Goal: Task Accomplishment & Management: Manage account settings

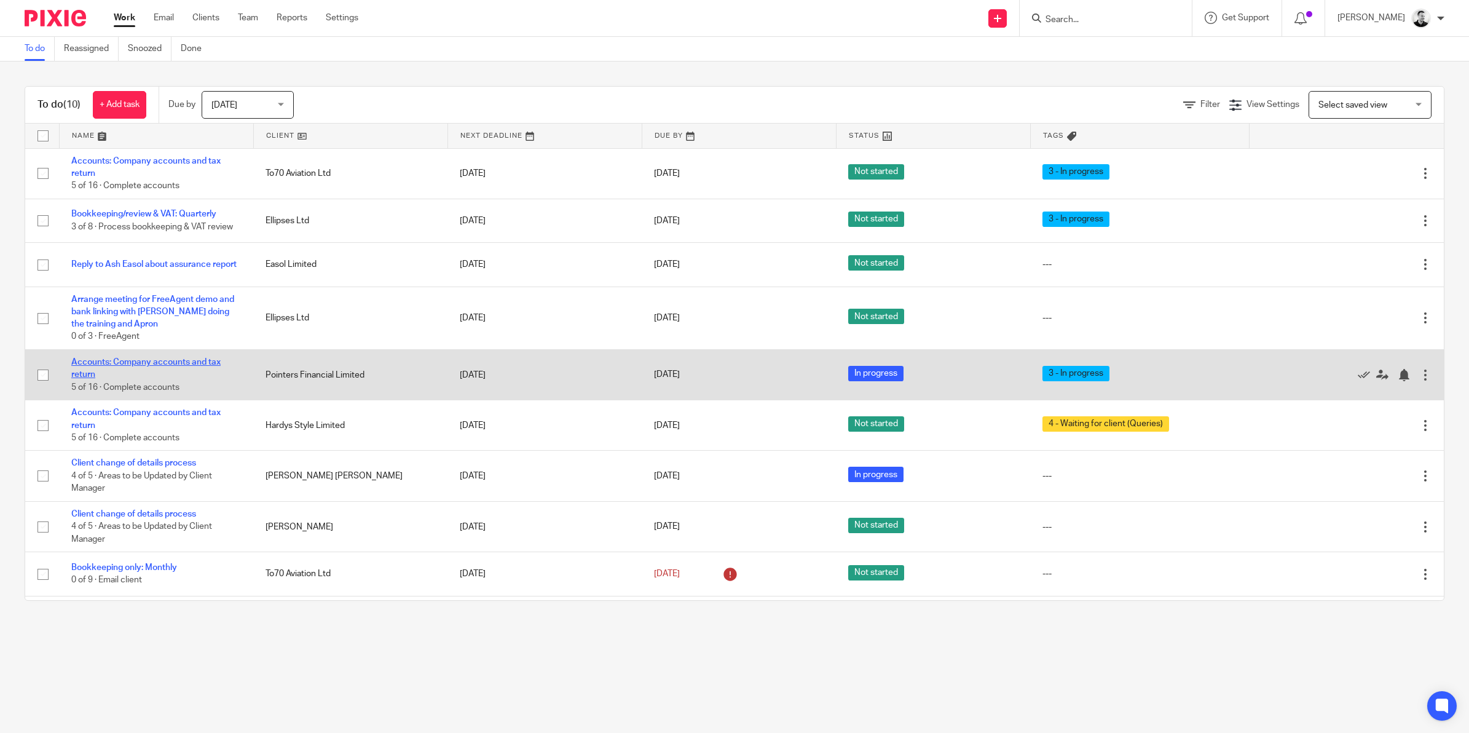
click at [151, 364] on link "Accounts: Company accounts and tax return" at bounding box center [145, 368] width 149 height 21
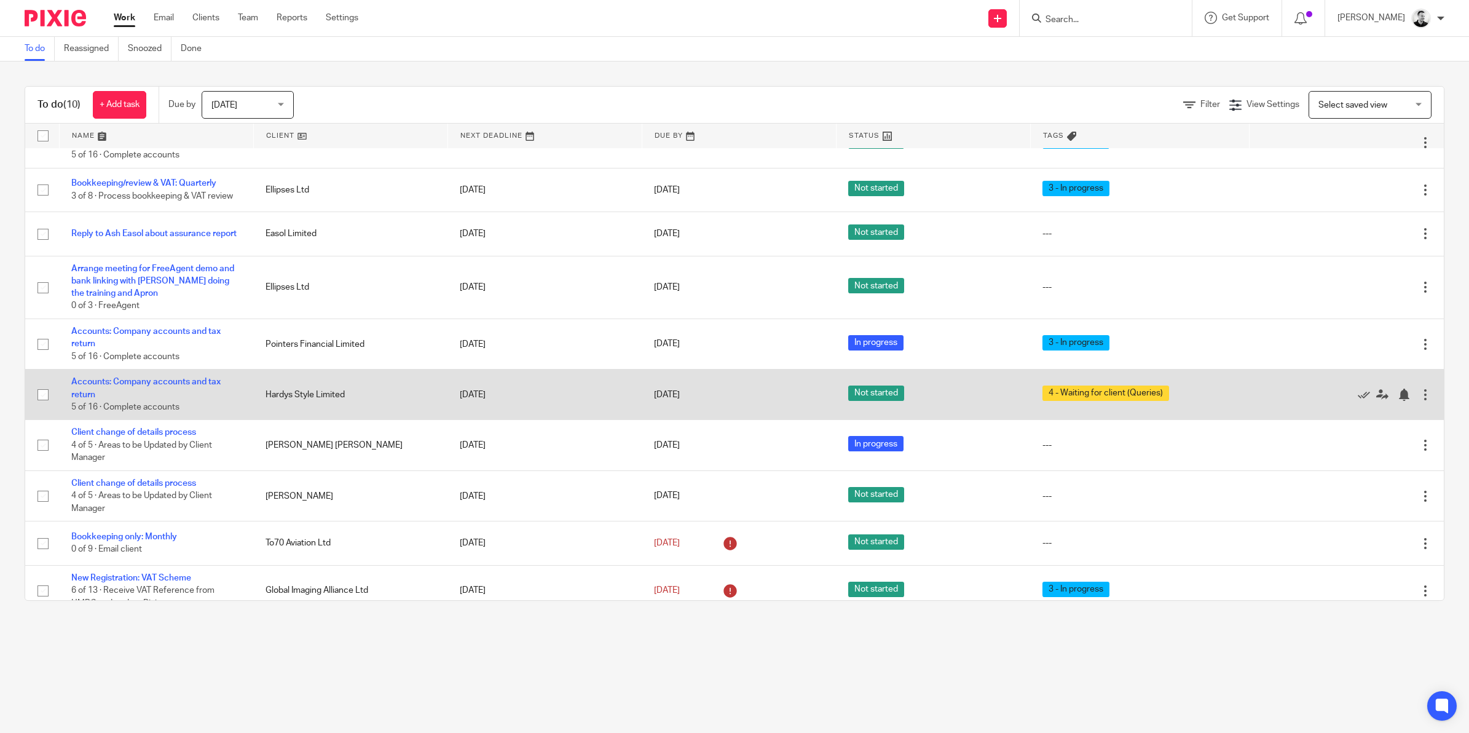
scroll to position [46, 0]
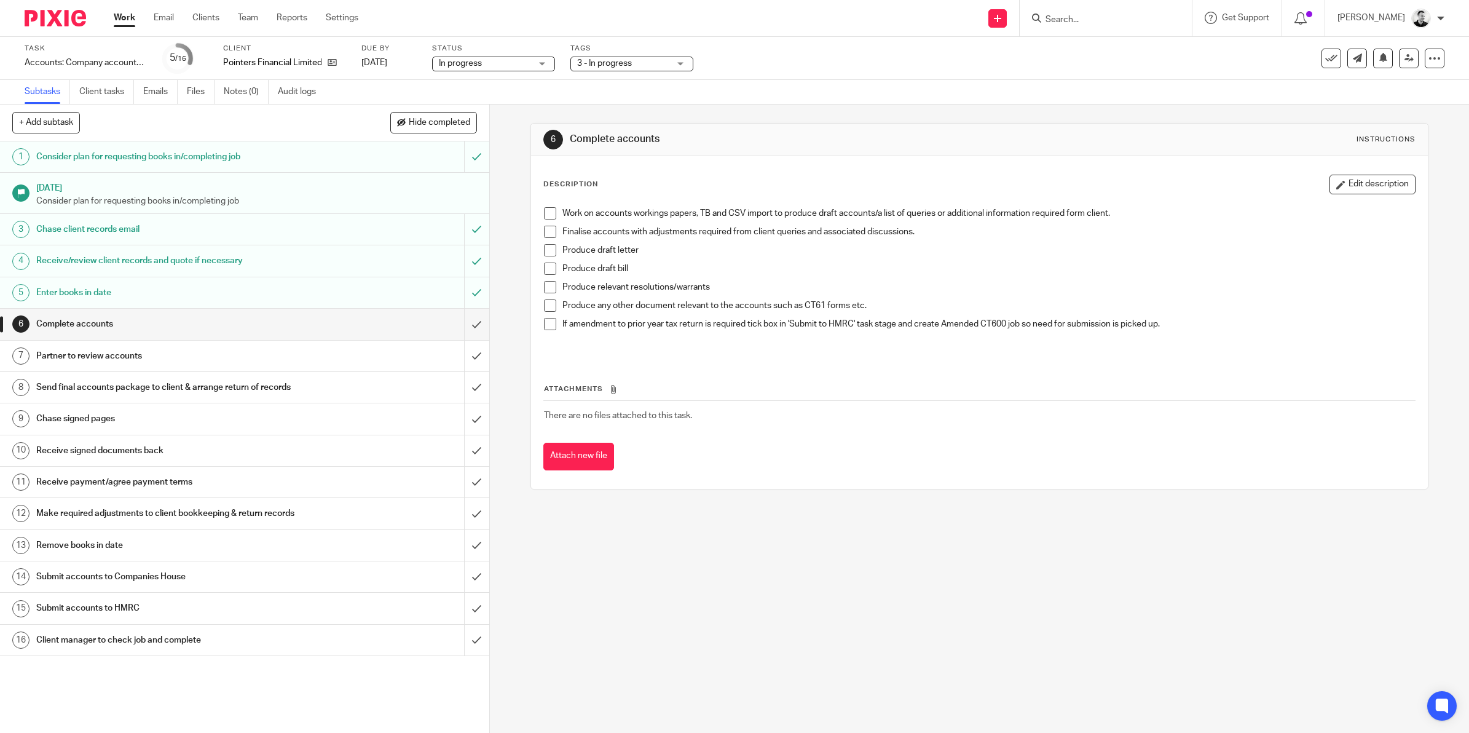
click at [527, 62] on span "In progress" at bounding box center [485, 63] width 92 height 13
click at [544, 59] on div "In progress In progress" at bounding box center [493, 64] width 123 height 15
click at [620, 61] on span "3 - In progress" at bounding box center [604, 63] width 55 height 9
click at [612, 154] on span "3 - In progress" at bounding box center [619, 158] width 55 height 9
checkbox input "false"
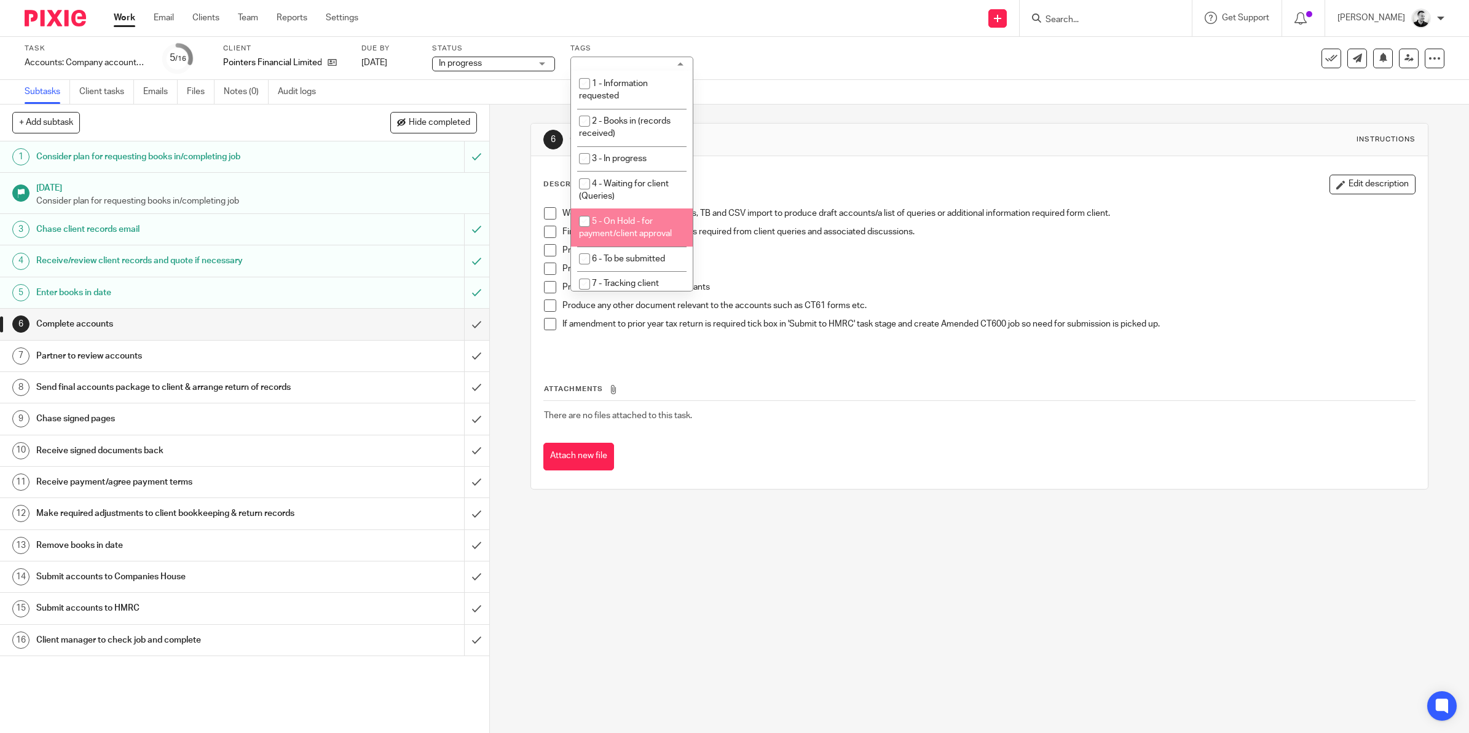
click at [643, 232] on span "5 - On Hold - for payment/client approval" at bounding box center [625, 228] width 93 height 22
checkbox input "true"
click at [742, 74] on div "Task Accounts: Company accounts and tax return Save Accounts: Company accounts …" at bounding box center [734, 58] width 1469 height 43
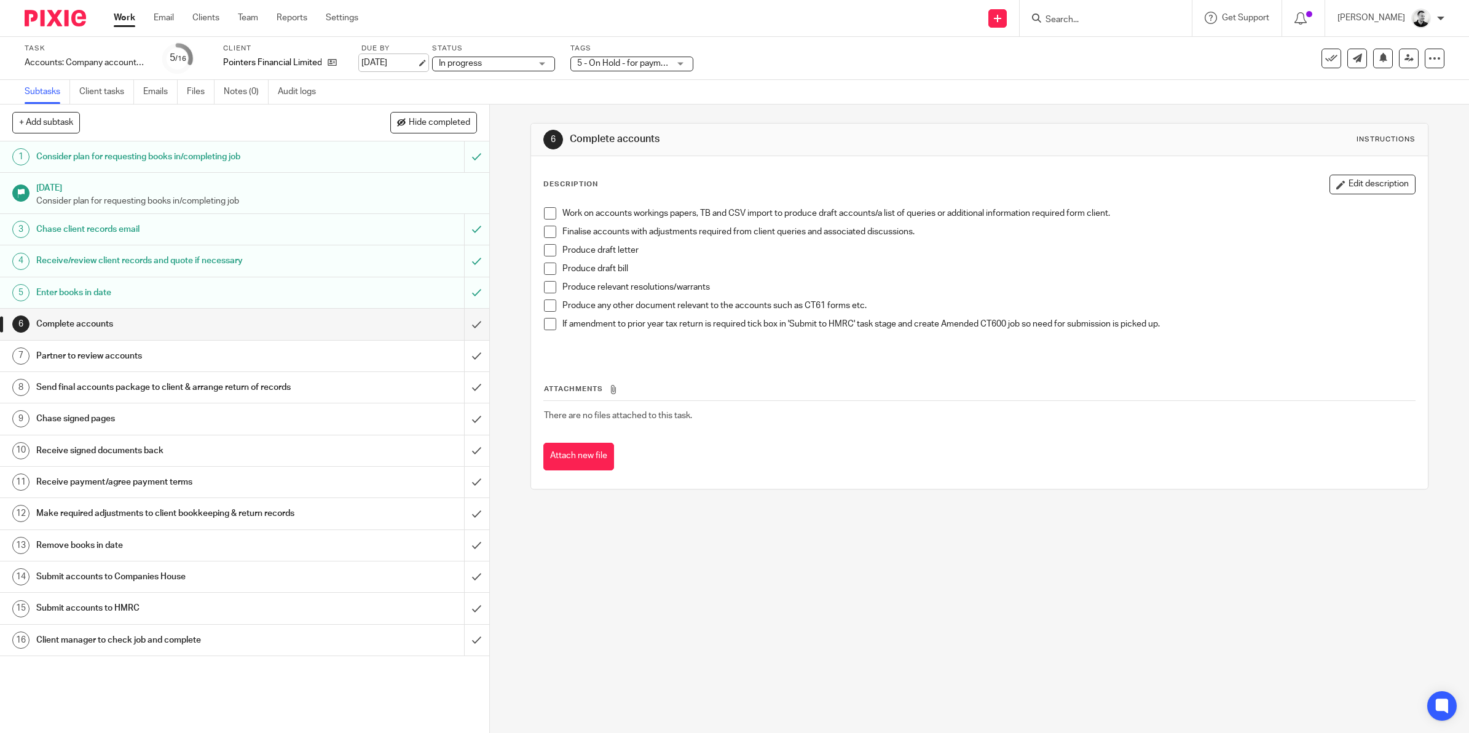
click at [384, 57] on link "20 Aug 2025" at bounding box center [388, 63] width 55 height 13
click at [388, 63] on link "26 Aug 2025" at bounding box center [388, 63] width 55 height 13
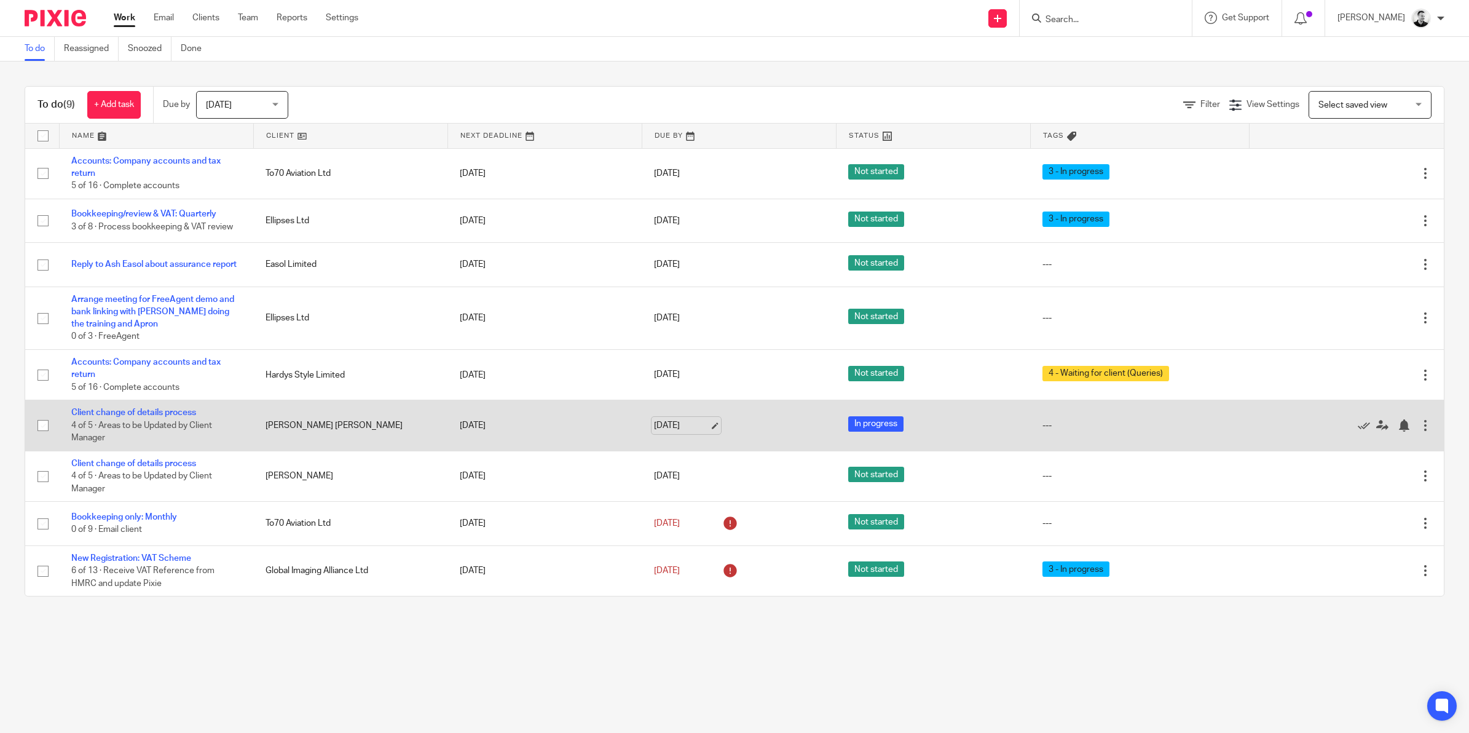
click at [682, 427] on link "[DATE]" at bounding box center [681, 425] width 55 height 13
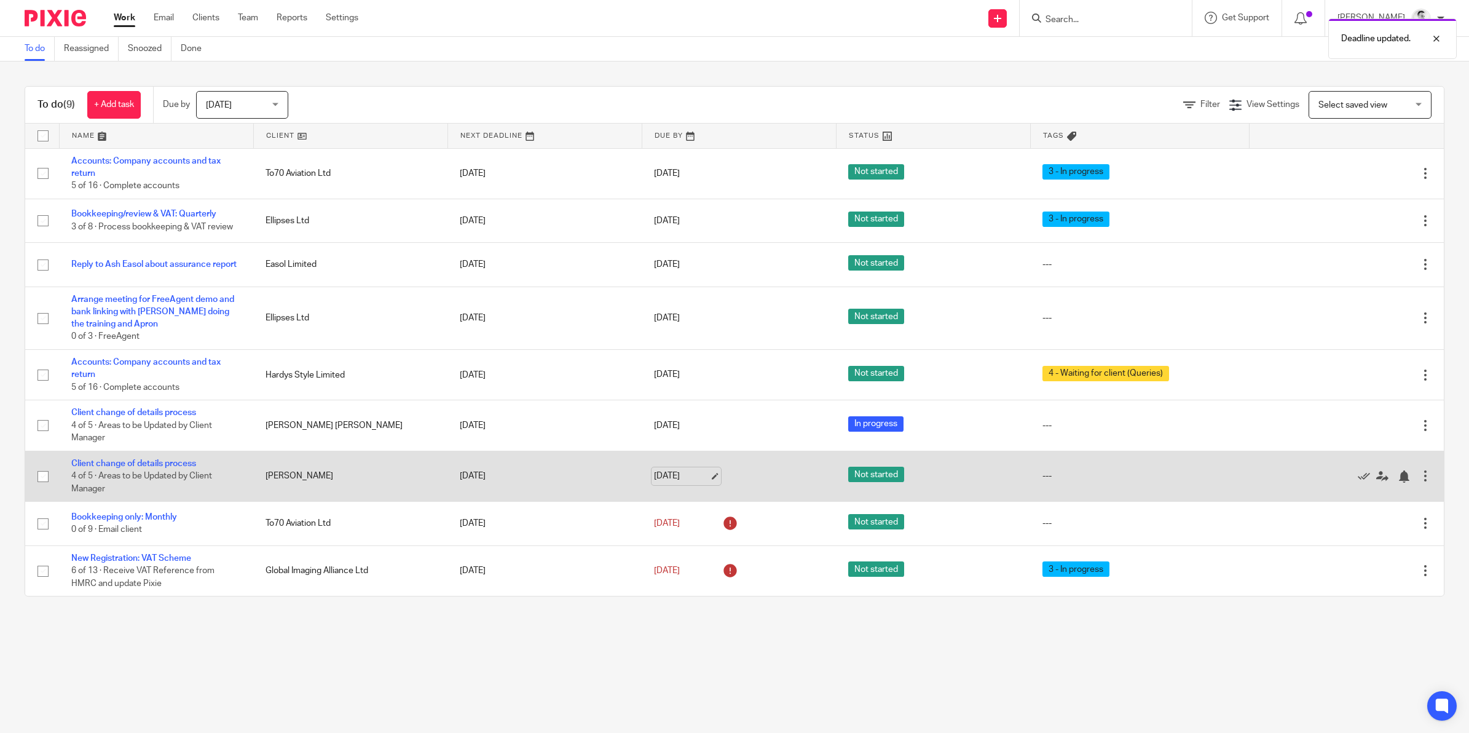
click at [678, 474] on link "20 Aug 2025" at bounding box center [681, 476] width 55 height 13
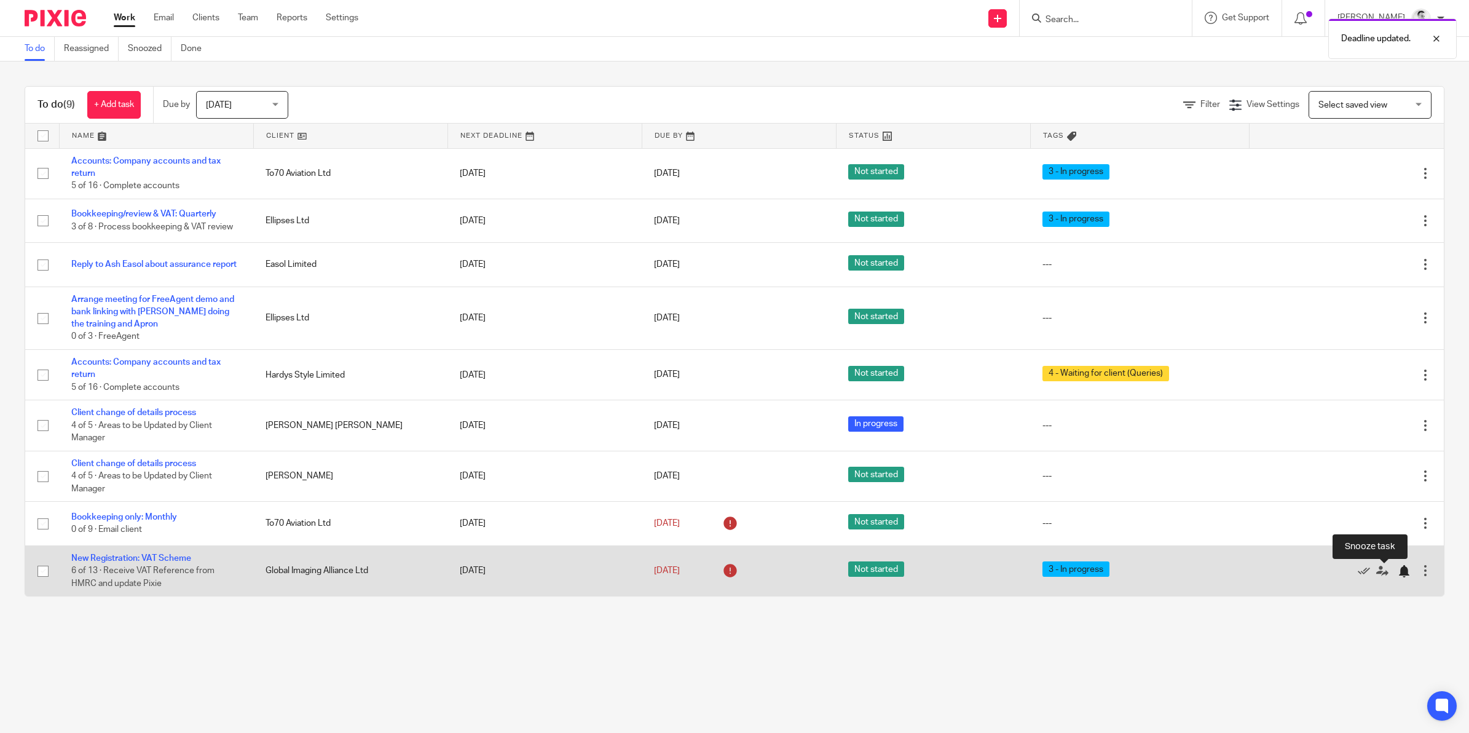
click at [1398, 572] on div at bounding box center [1404, 571] width 12 height 12
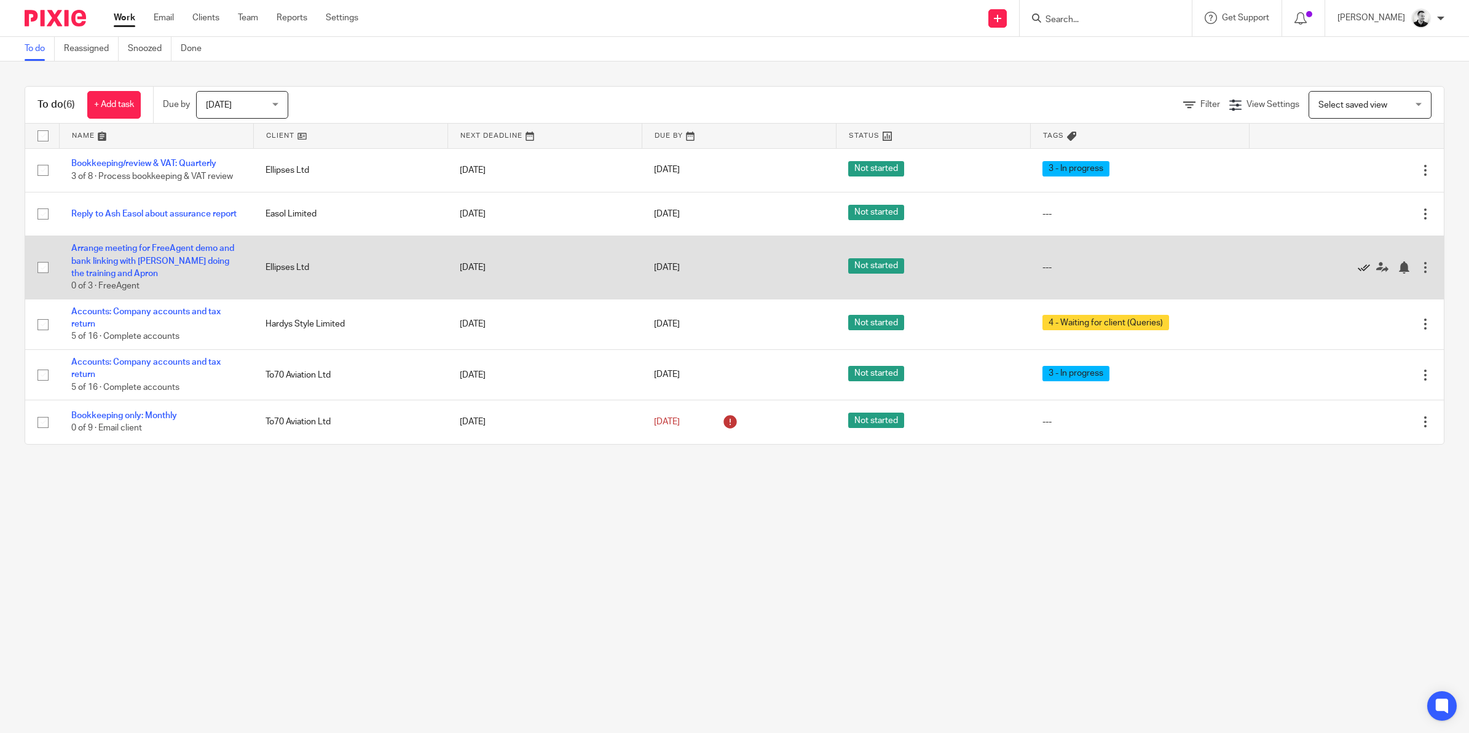
click at [1358, 266] on icon at bounding box center [1364, 267] width 12 height 12
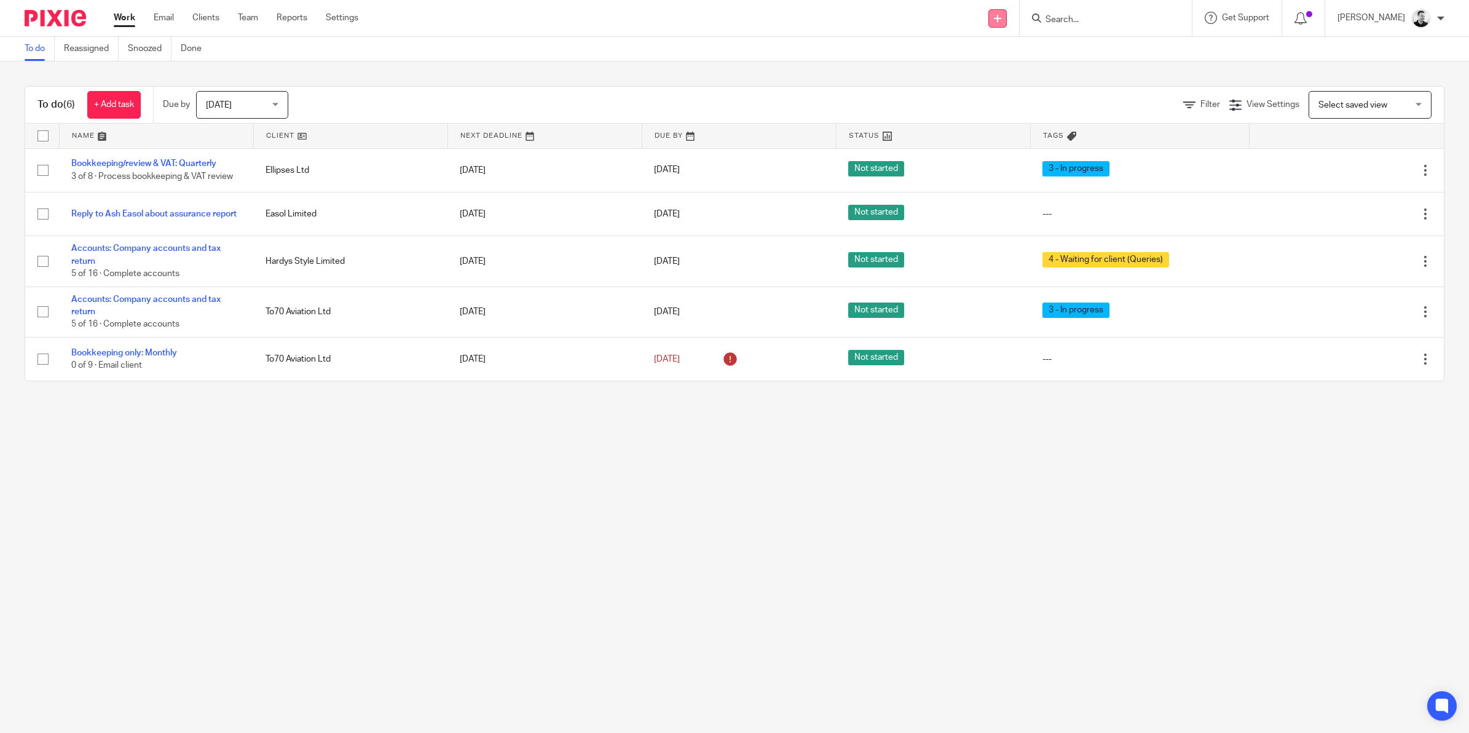
click at [1007, 22] on link at bounding box center [997, 18] width 18 height 18
click at [1010, 76] on link "Create task" at bounding box center [1016, 75] width 76 height 18
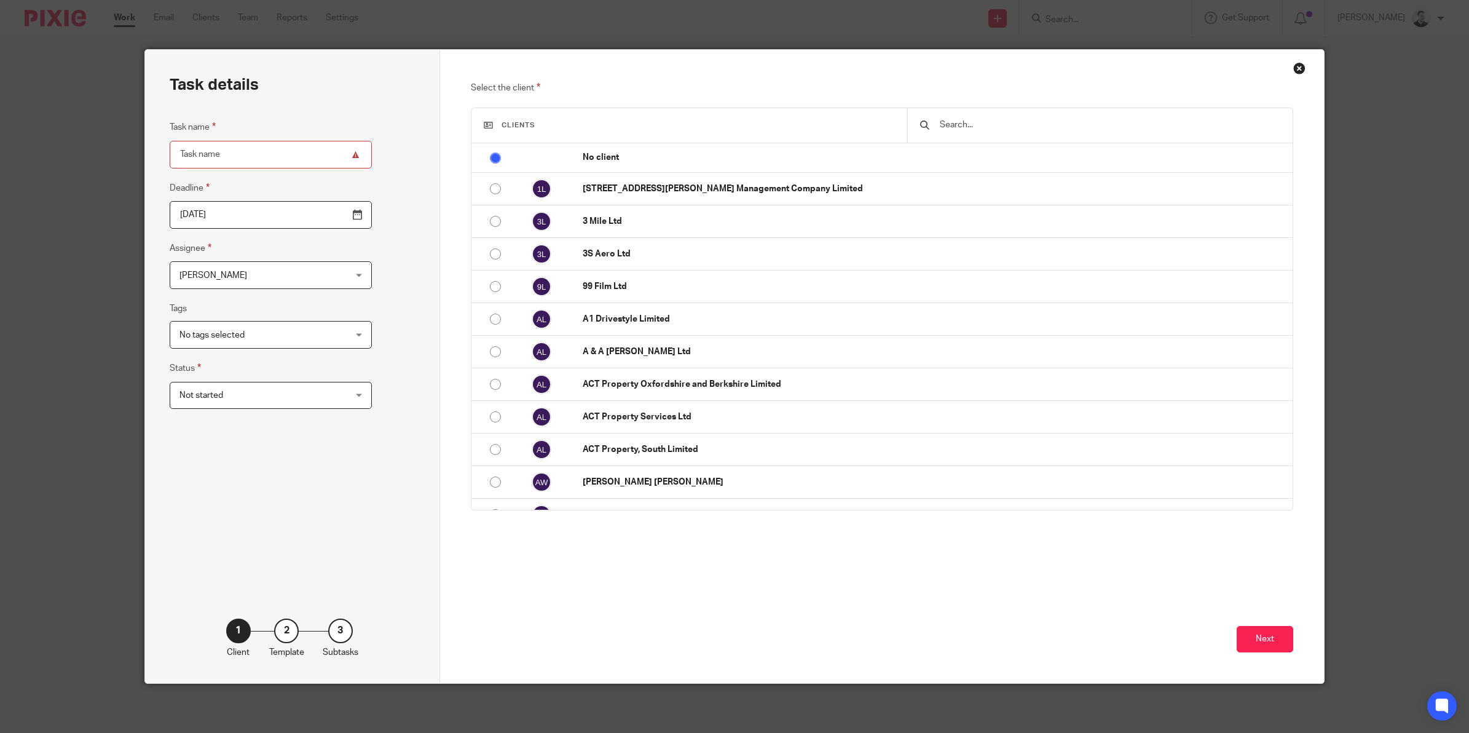
click at [957, 127] on input "text" at bounding box center [1109, 125] width 342 height 14
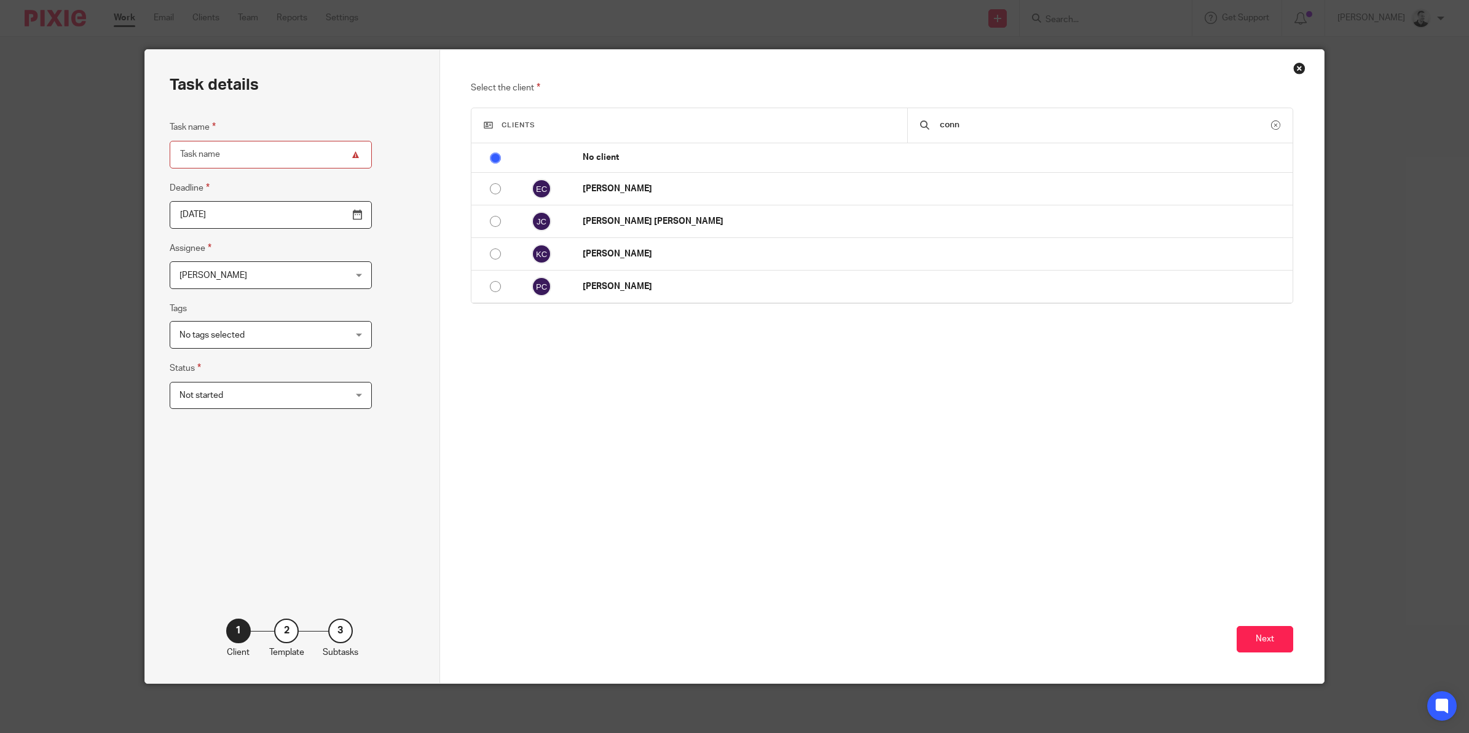
type input "conn"
click at [1293, 65] on div "Close this dialog window" at bounding box center [1299, 68] width 12 height 12
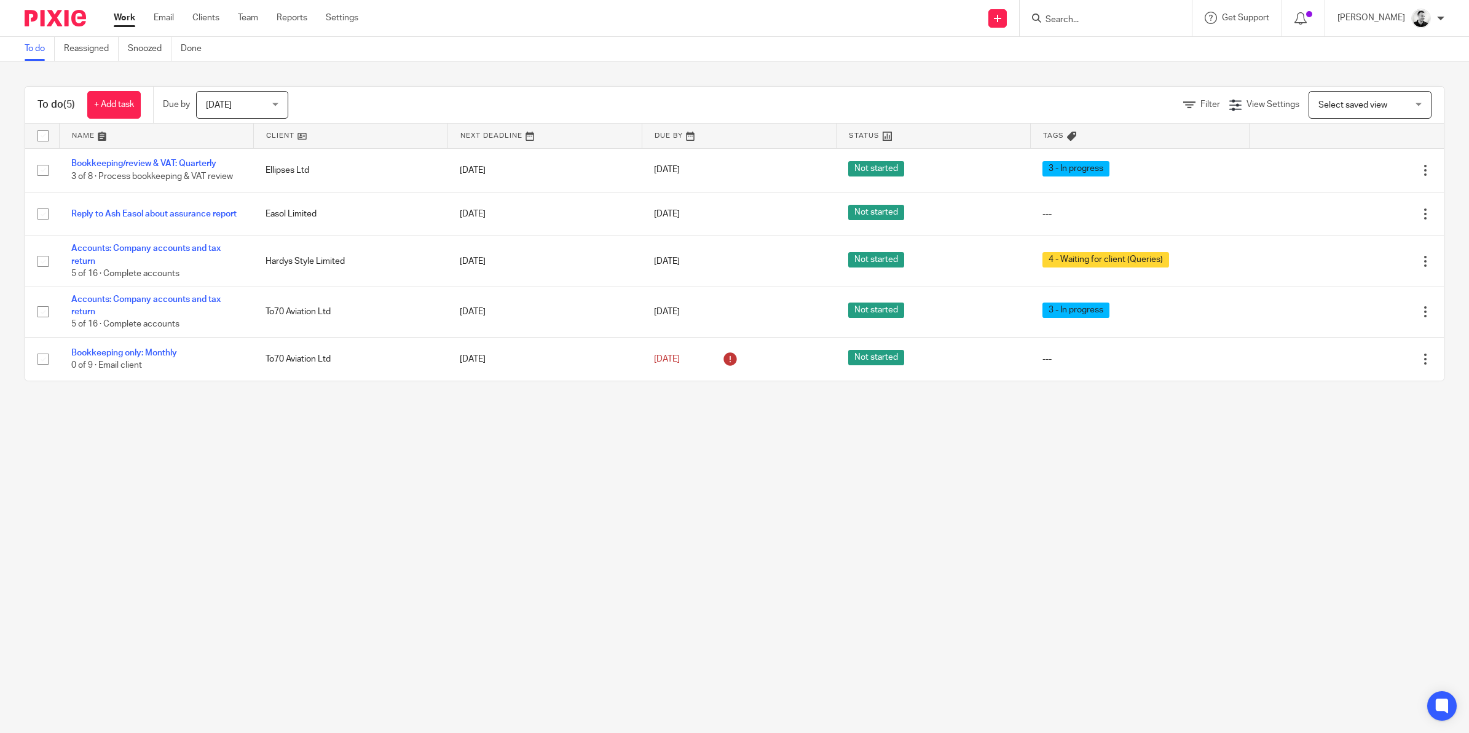
click at [1092, 15] on input "Search" at bounding box center [1099, 20] width 111 height 11
type input "omnif"
click at [1117, 55] on link at bounding box center [1160, 58] width 237 height 38
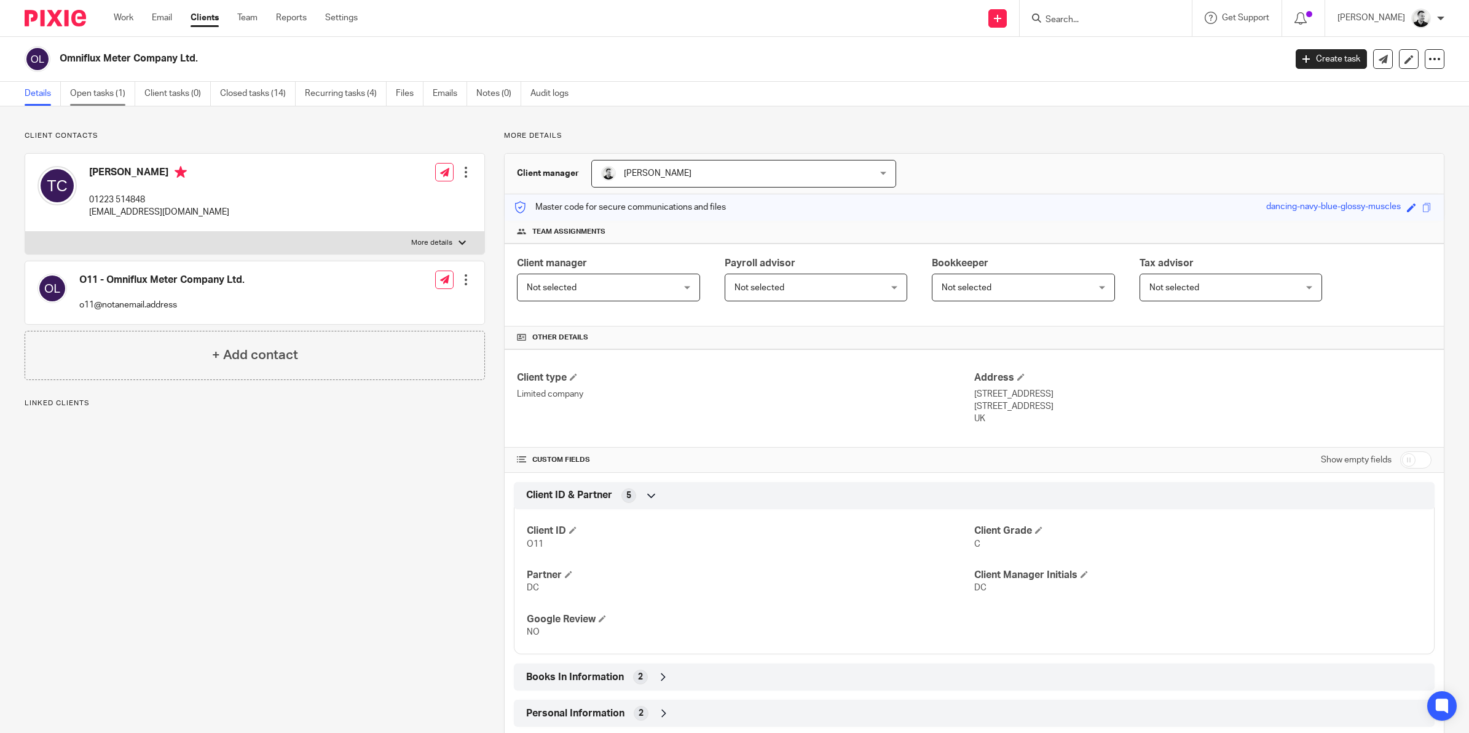
click at [79, 93] on link "Open tasks (1)" at bounding box center [102, 94] width 65 height 24
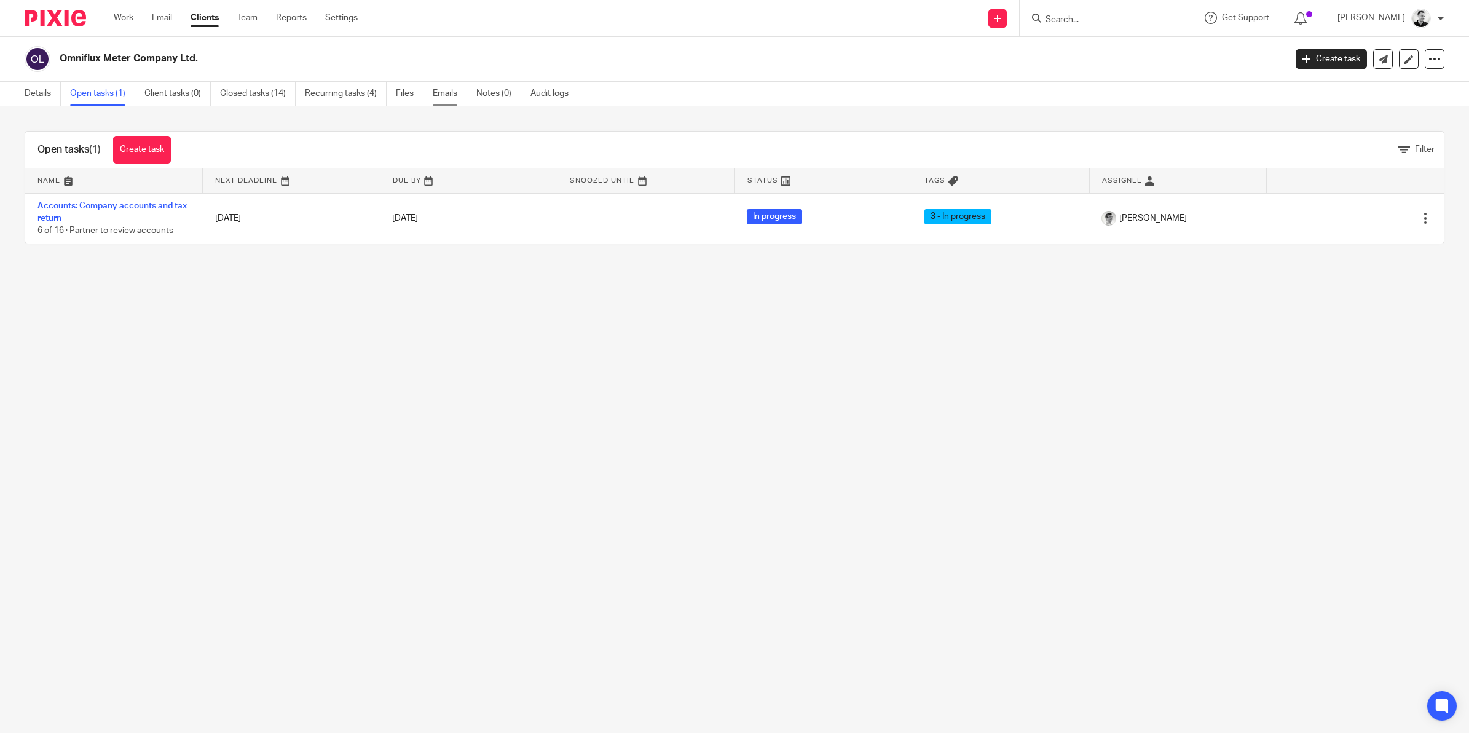
click at [447, 88] on link "Emails" at bounding box center [450, 94] width 34 height 24
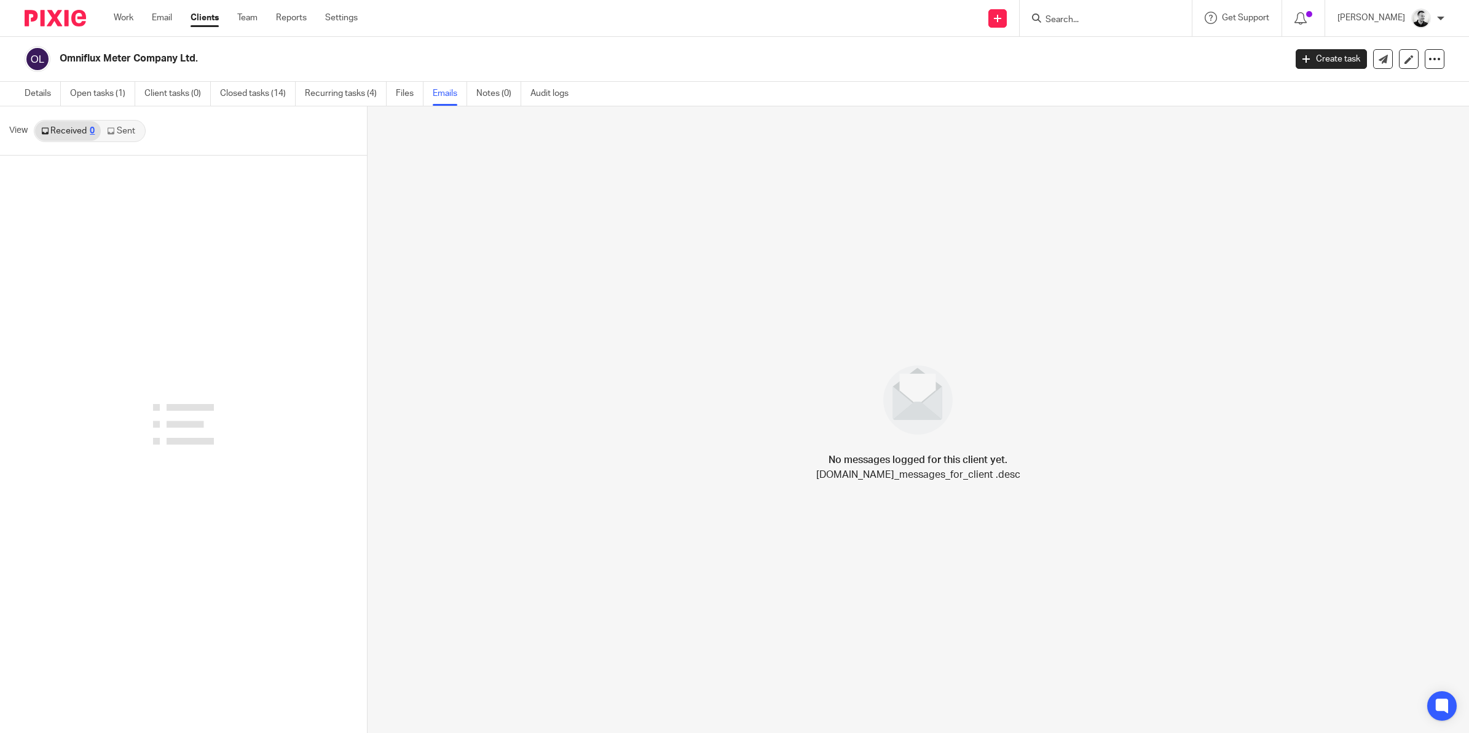
click at [127, 133] on link "Sent" at bounding box center [122, 131] width 43 height 20
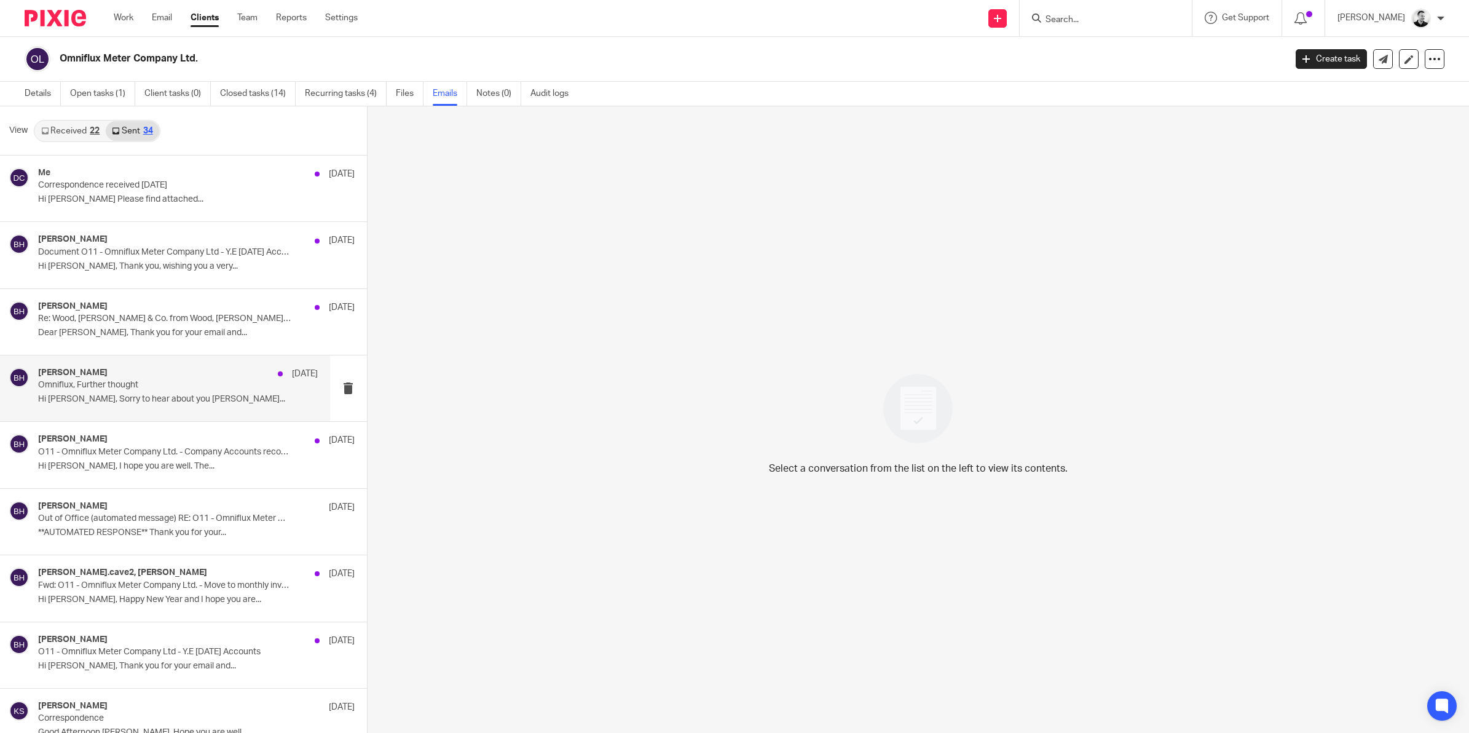
click at [203, 393] on div "Brendan Hodgson 19 Sep Omniflux, Further thought Hi Trevor, Sorry to hear about…" at bounding box center [178, 388] width 280 height 41
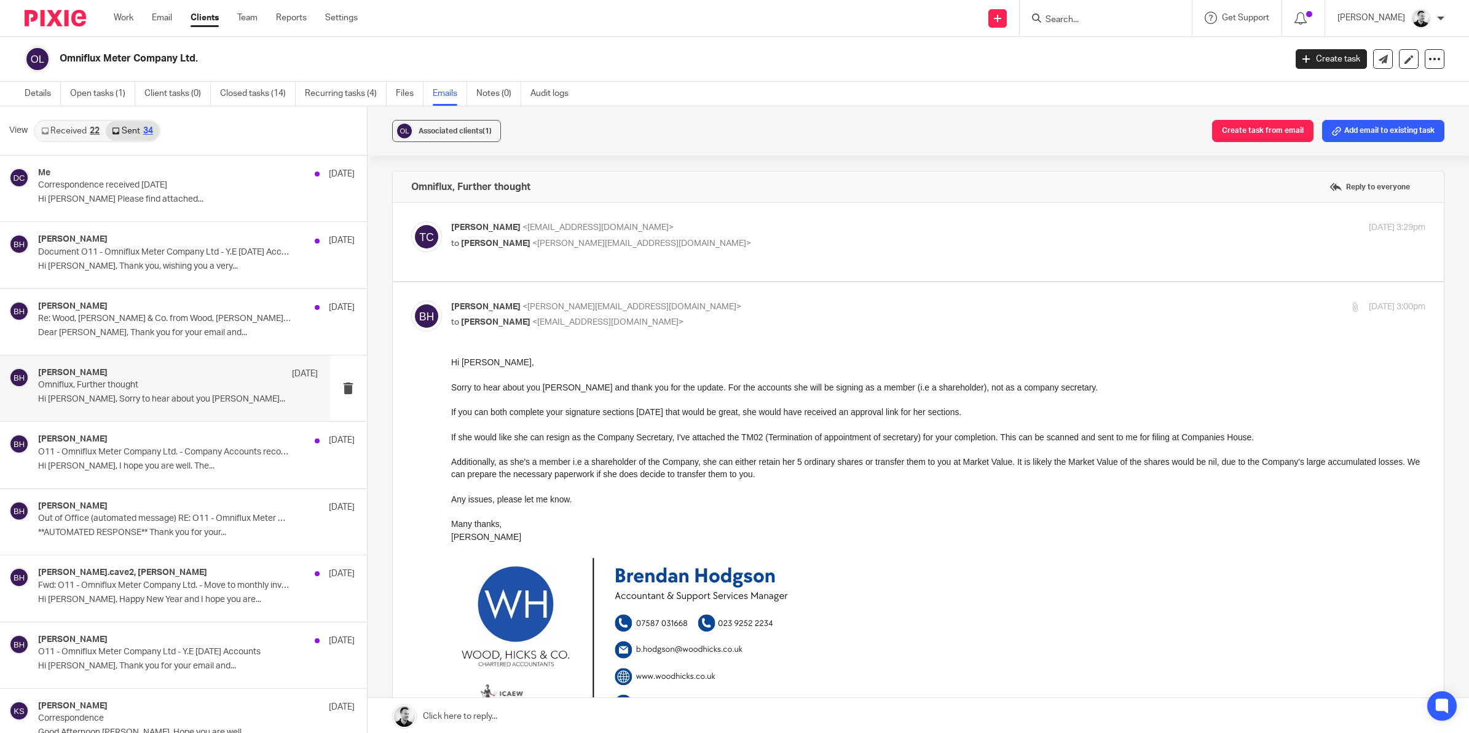
click at [674, 243] on p "to Brendan Hodgson <b.hodgson@woodhicks.co.uk>" at bounding box center [776, 243] width 650 height 13
checkbox input "true"
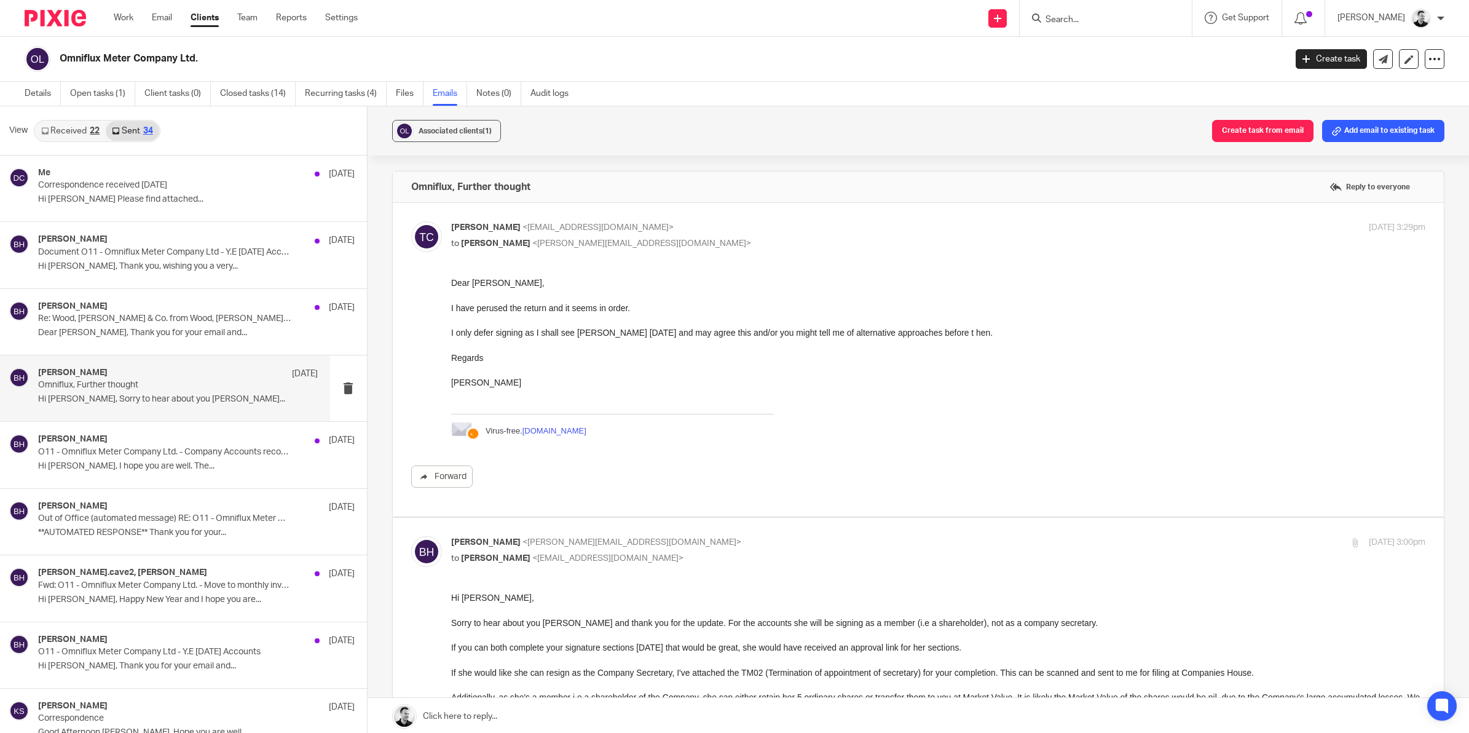
click at [65, 130] on link "Received 22" at bounding box center [70, 131] width 71 height 20
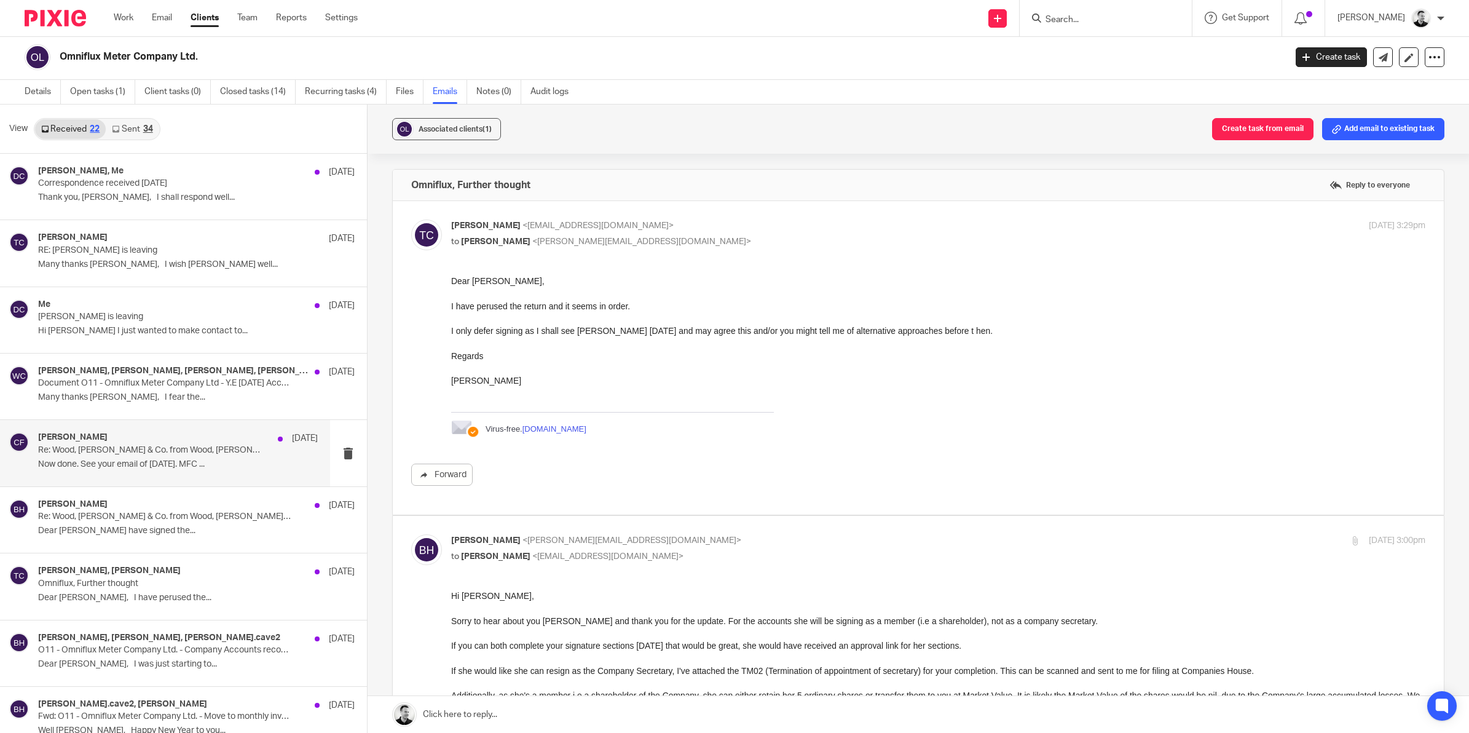
scroll to position [77, 0]
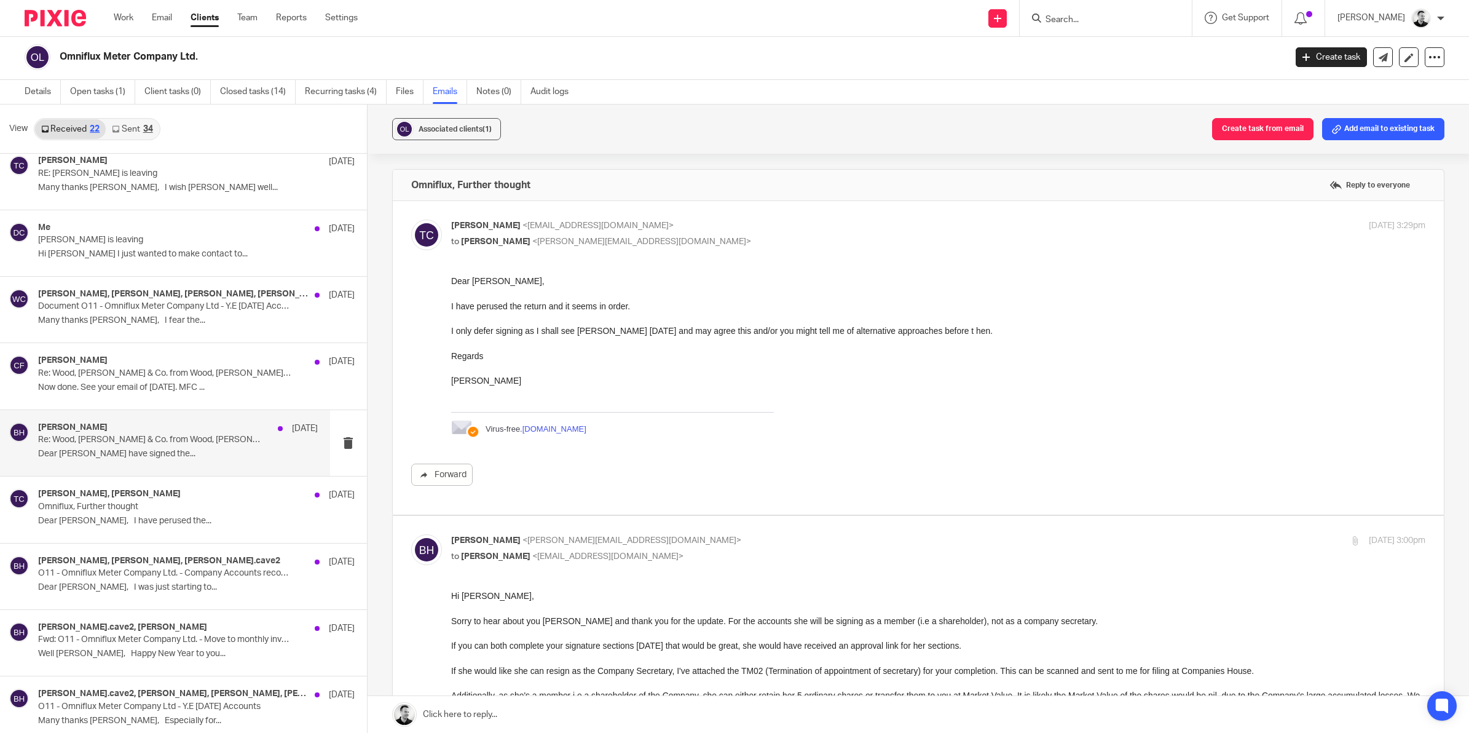
click at [192, 446] on div "Brendan Hodgson 23 Sep Re: Wood, Hicks & Co. from Wood, Hicks & Co. has sent yo…" at bounding box center [178, 442] width 280 height 41
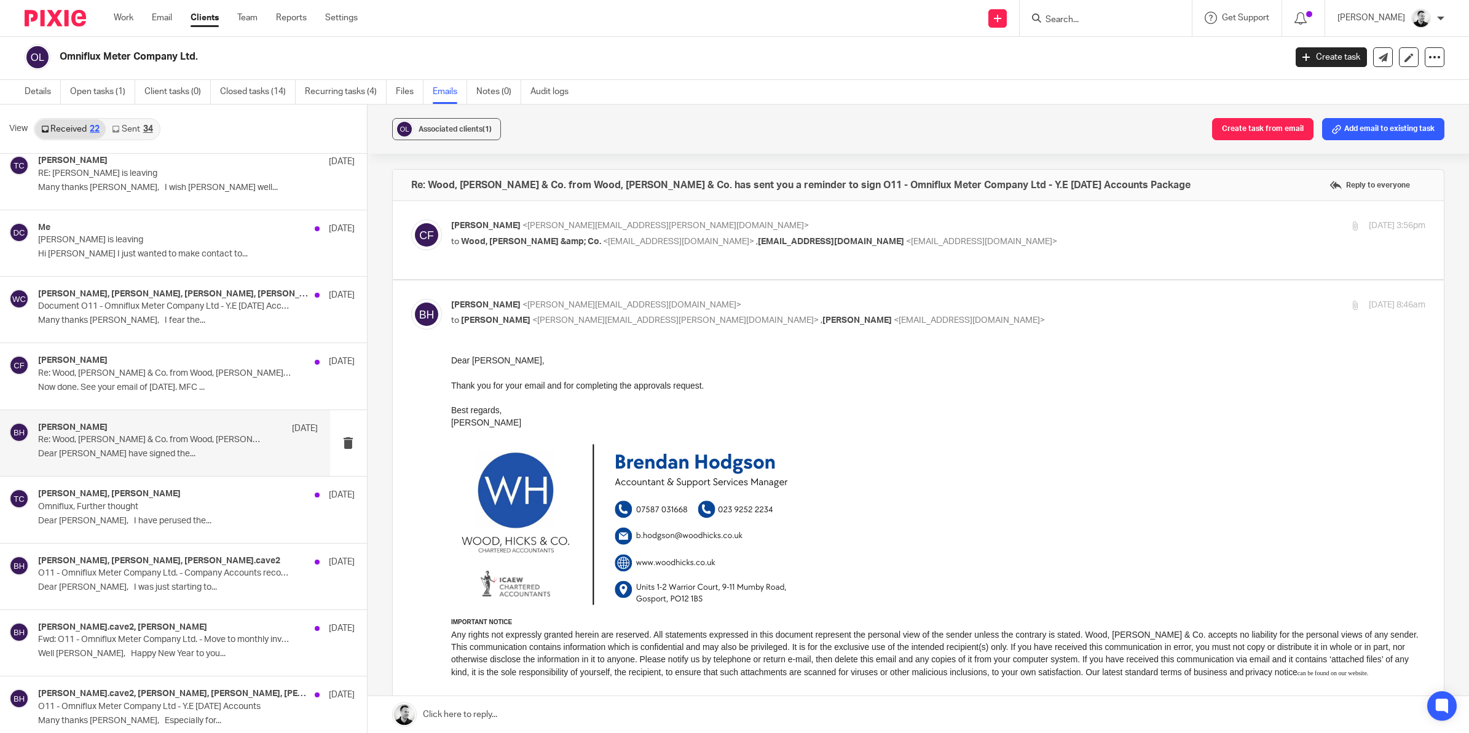
scroll to position [0, 0]
click at [183, 373] on p "Re: Wood, Hicks & Co. from Wood, Hicks & Co. has sent you a reminder to sign O1…" at bounding box center [150, 373] width 224 height 10
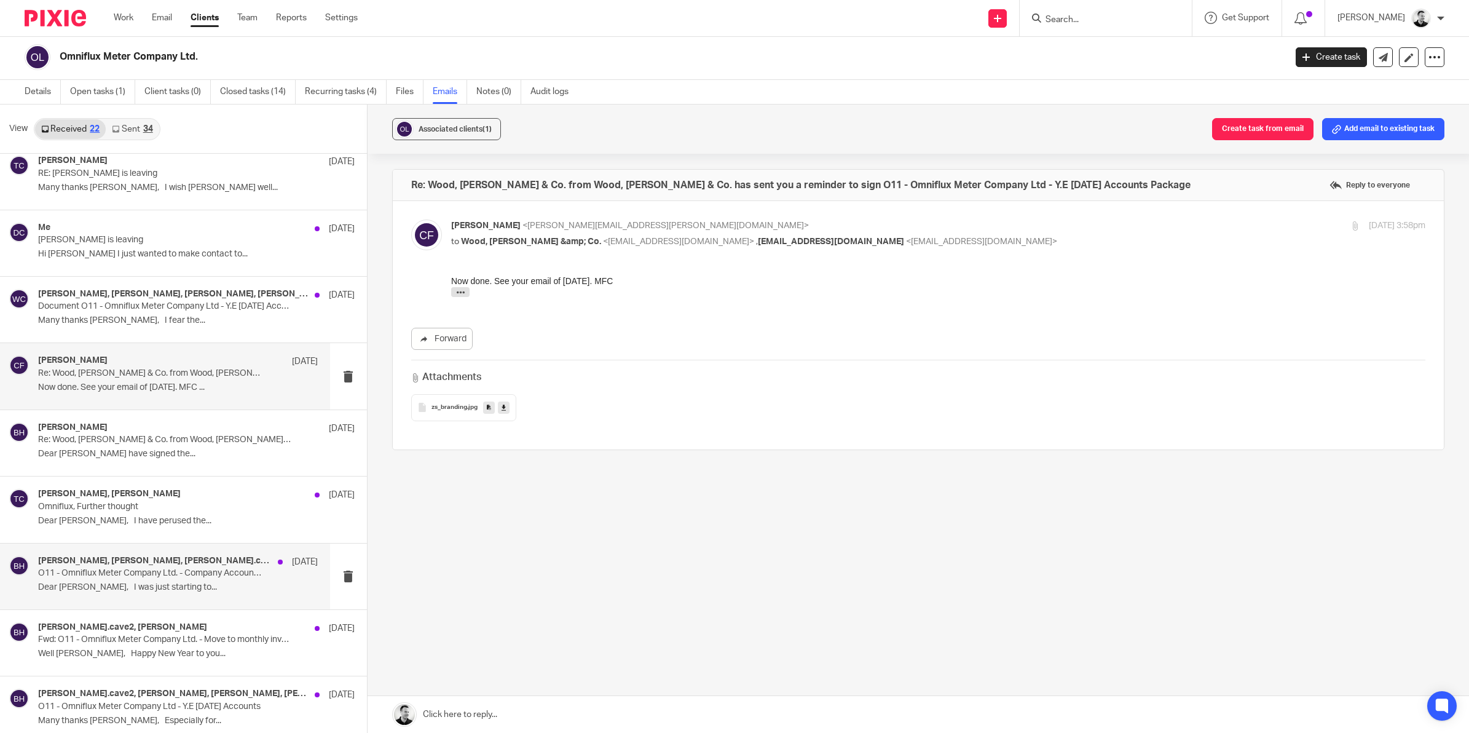
click at [155, 576] on p "O11 - Omniflux Meter Company Ltd. - Company Accounts records for Y.E 31 Decembe…" at bounding box center [150, 573] width 224 height 10
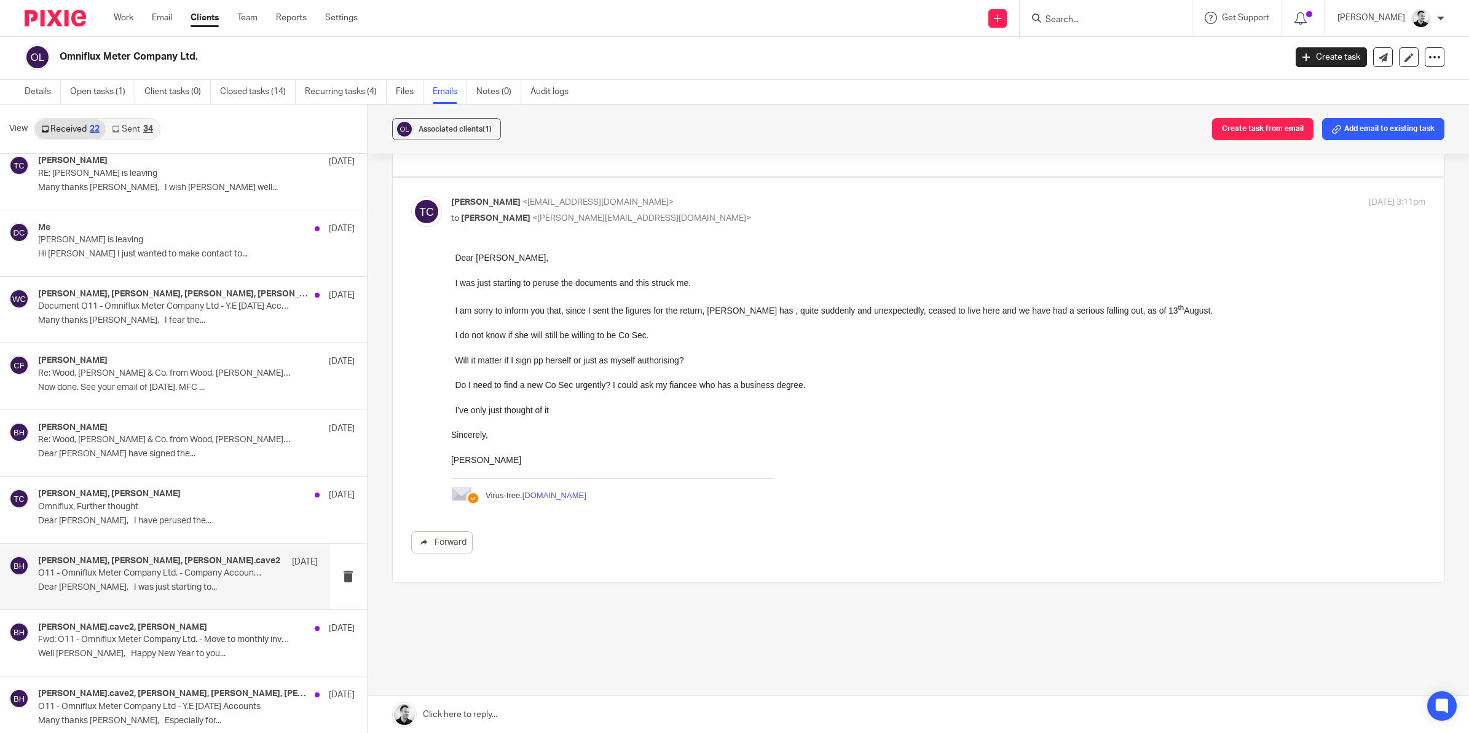
scroll to position [109, 0]
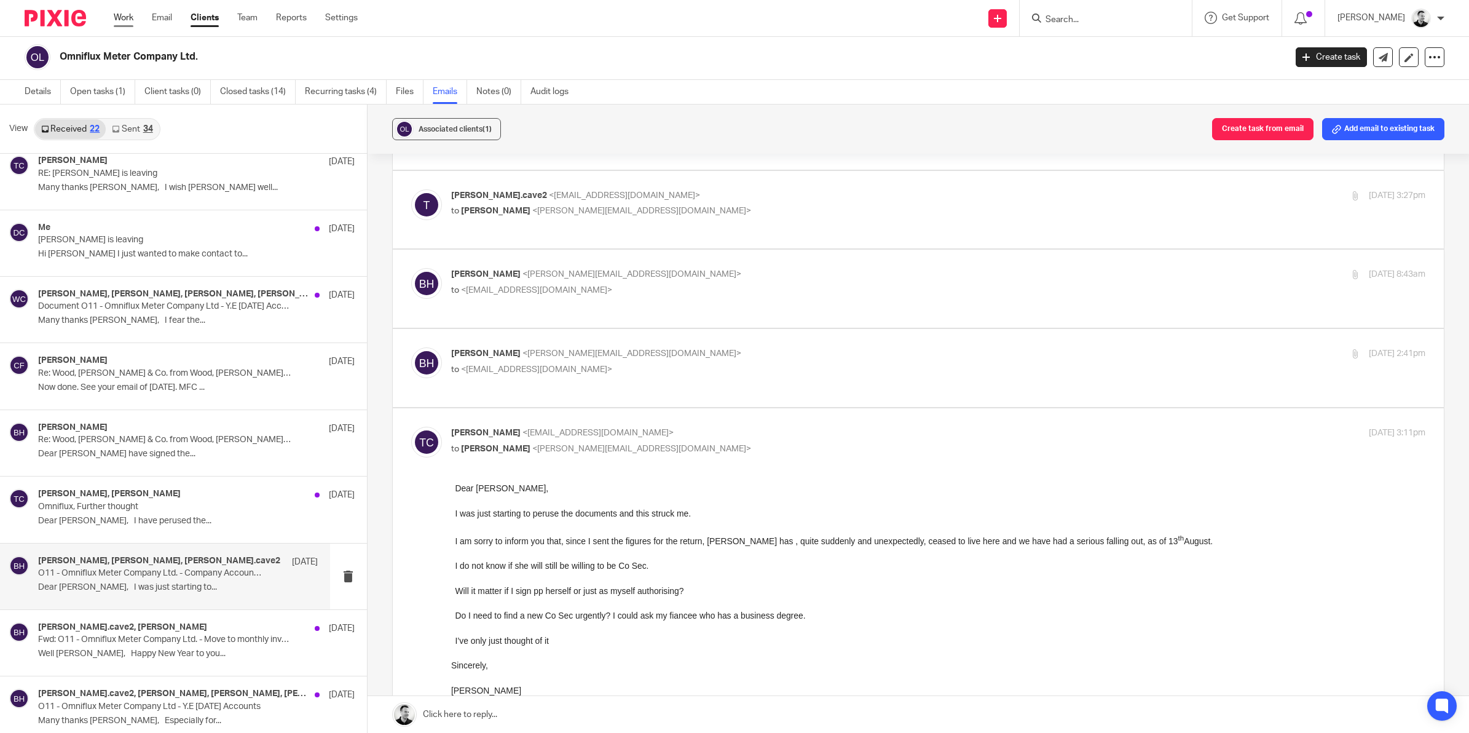
click at [124, 16] on link "Work" at bounding box center [124, 18] width 20 height 12
